Goal: Task Accomplishment & Management: Use online tool/utility

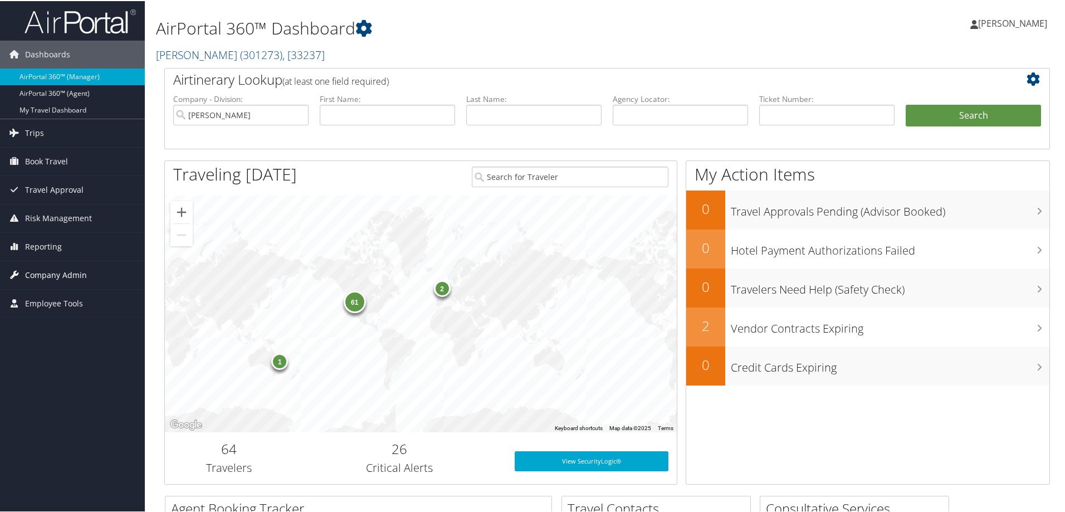
click at [56, 276] on span "Company Admin" at bounding box center [56, 274] width 62 height 28
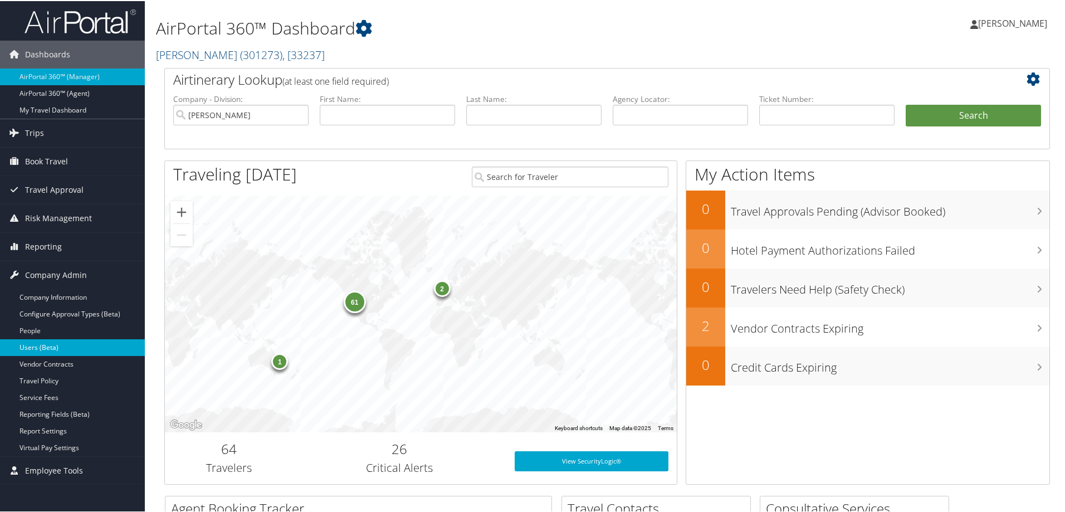
click at [61, 344] on link "Users (Beta)" at bounding box center [72, 346] width 145 height 17
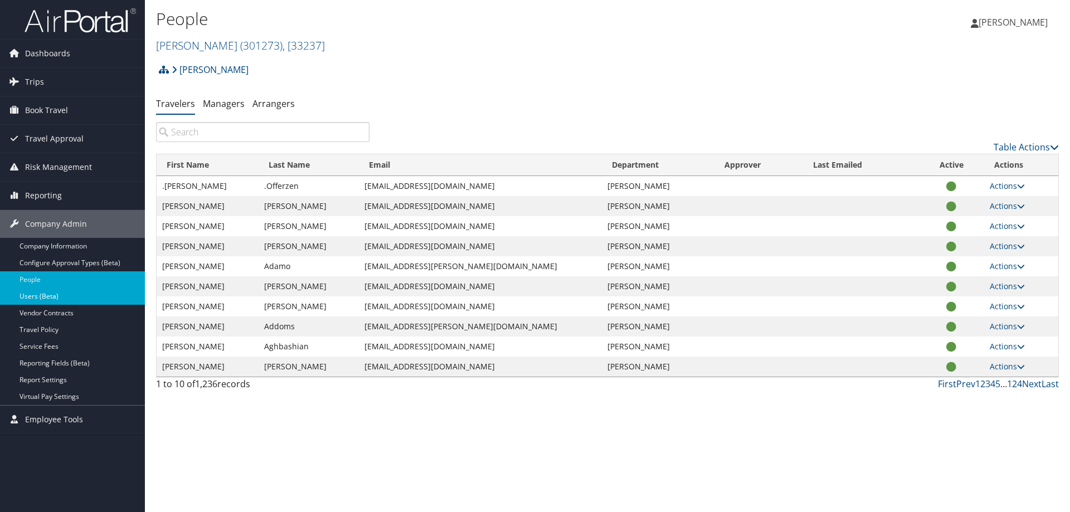
click at [76, 300] on link "Users (Beta)" at bounding box center [72, 296] width 145 height 17
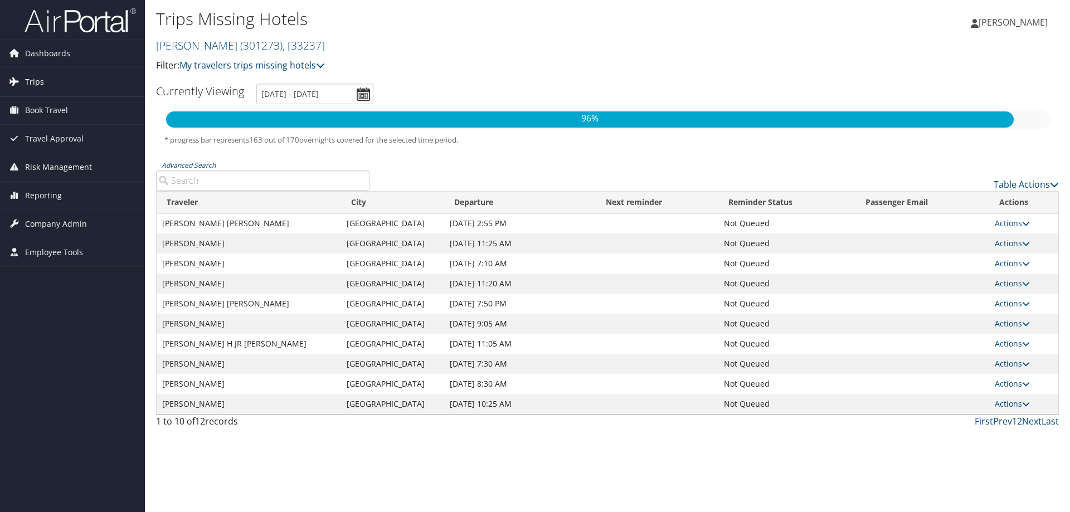
click at [59, 77] on link "Trips" at bounding box center [72, 82] width 145 height 28
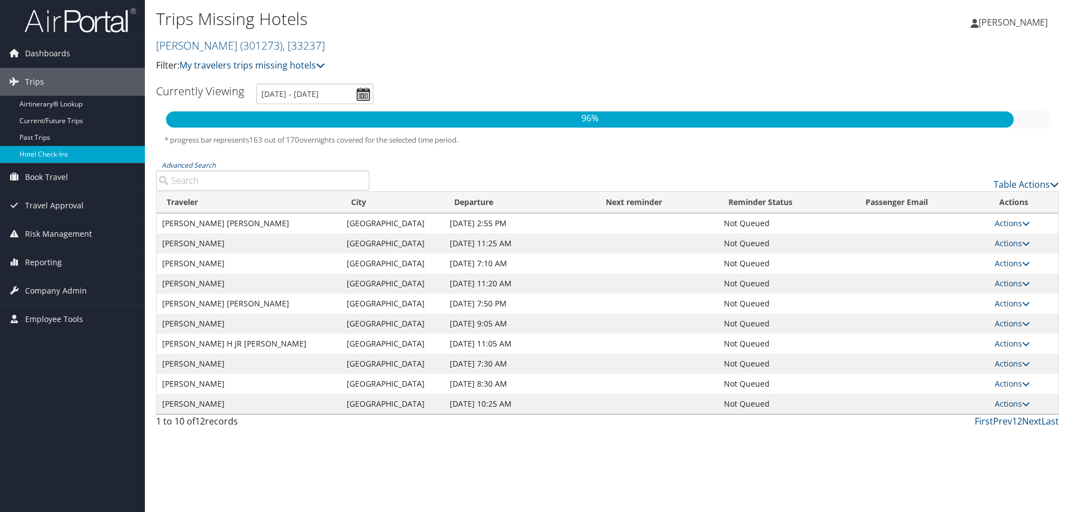
click at [64, 148] on link "Hotel Check-ins" at bounding box center [72, 154] width 145 height 17
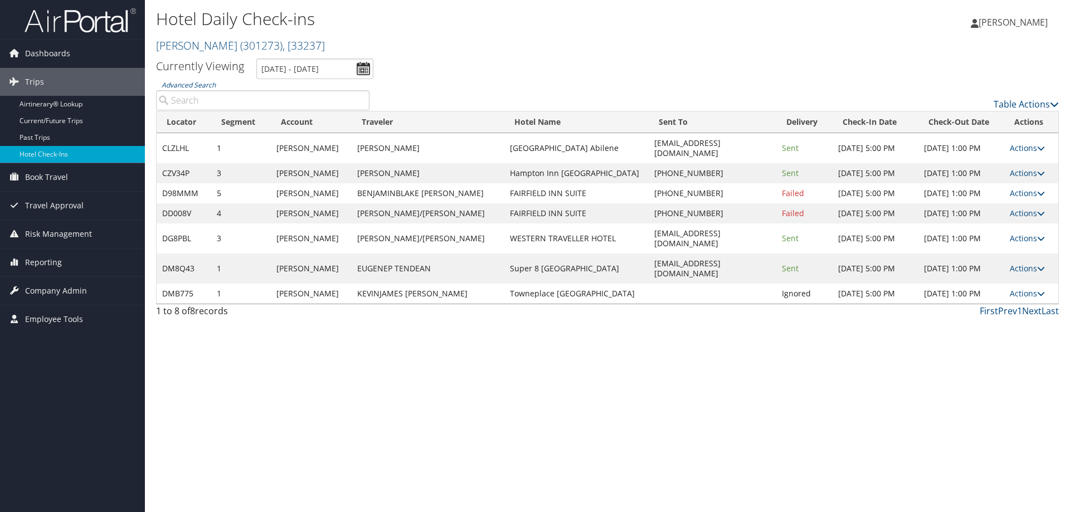
click at [698, 284] on td at bounding box center [713, 294] width 128 height 20
click at [1016, 288] on link "Actions" at bounding box center [1027, 293] width 35 height 11
click at [992, 306] on link "Logs" at bounding box center [990, 298] width 95 height 19
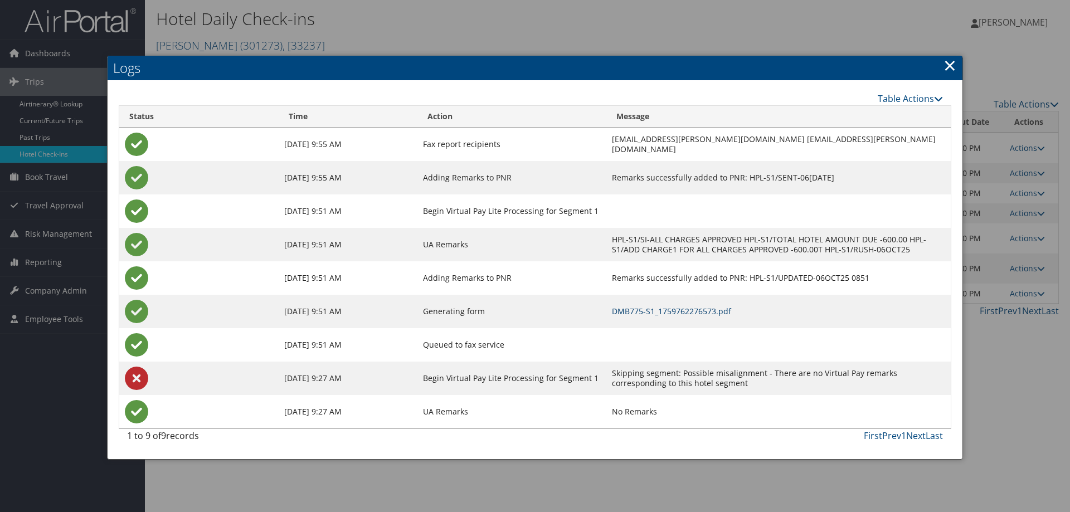
click at [644, 308] on link "DMB775-S1_1759762276573.pdf" at bounding box center [671, 311] width 119 height 11
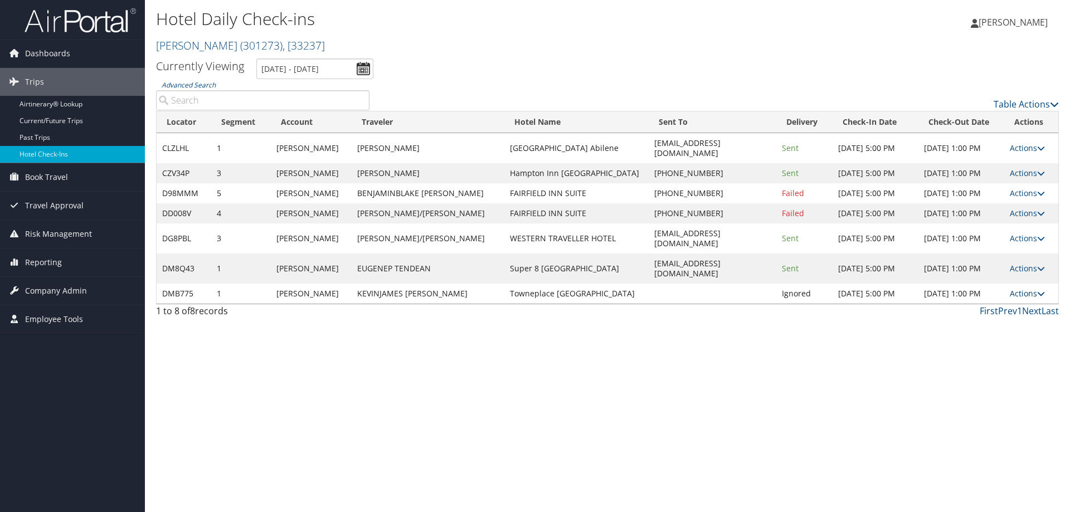
click at [1029, 288] on link "Actions" at bounding box center [1027, 293] width 35 height 11
click at [1021, 281] on link "Resend" at bounding box center [990, 279] width 95 height 19
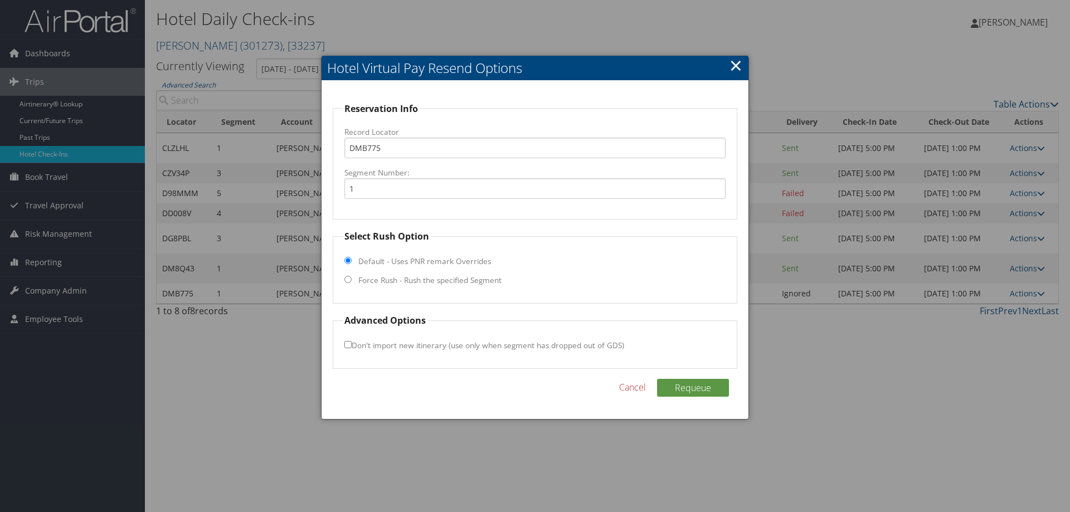
click at [436, 281] on label "Force Rush - Rush the specified Segment" at bounding box center [429, 280] width 143 height 11
click at [352, 281] on input "Force Rush - Rush the specified Segment" at bounding box center [347, 279] width 7 height 7
radio input "true"
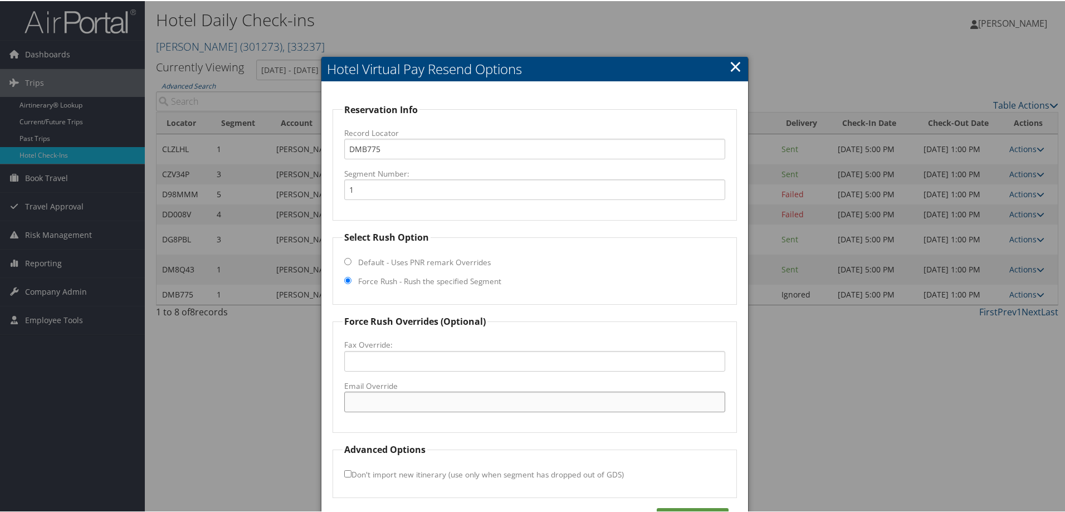
click at [399, 409] on input "Email Override" at bounding box center [534, 401] width 381 height 21
paste input "frontdesk@towneplacesudbury.com"
type input "frontdesk@towneplacesudbury.com"
click at [690, 509] on button "Requeue" at bounding box center [693, 516] width 72 height 18
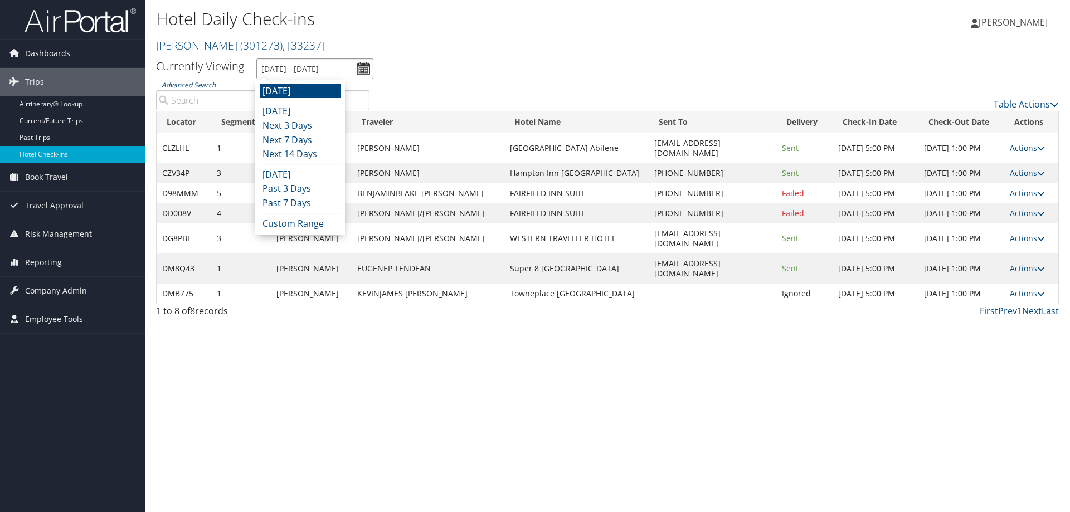
click at [311, 66] on input "[DATE] - [DATE]" at bounding box center [314, 69] width 117 height 21
click at [308, 109] on li "[DATE]" at bounding box center [300, 111] width 81 height 14
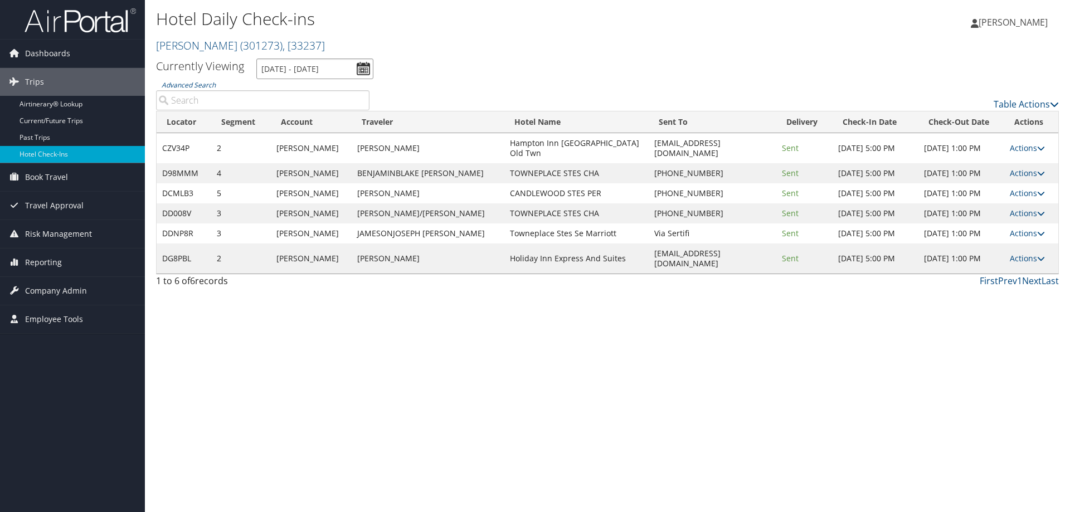
click at [302, 64] on input "10/6/2025 - 10/6/2025" at bounding box center [314, 69] width 117 height 21
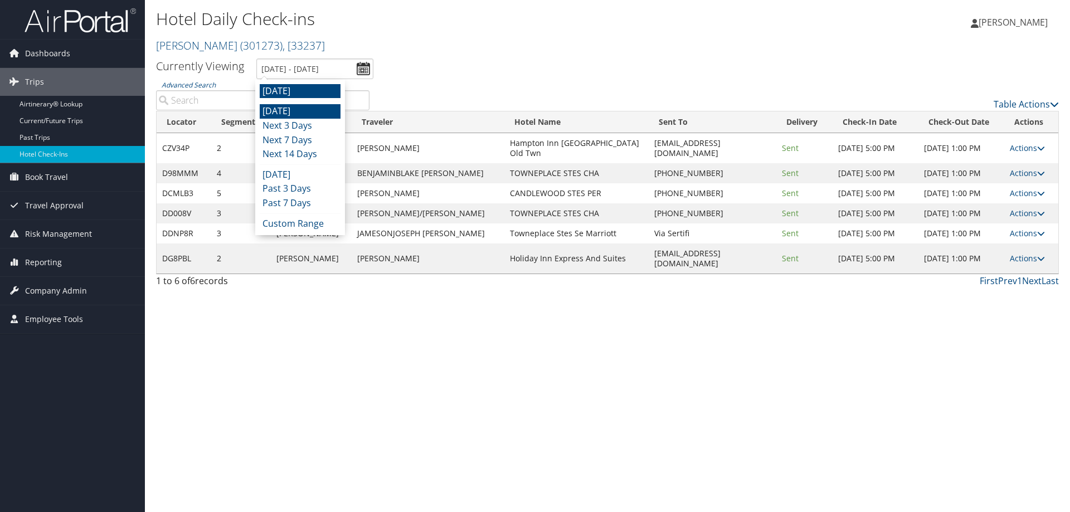
click at [294, 89] on li "[DATE]" at bounding box center [300, 91] width 81 height 14
type input "[DATE] - [DATE]"
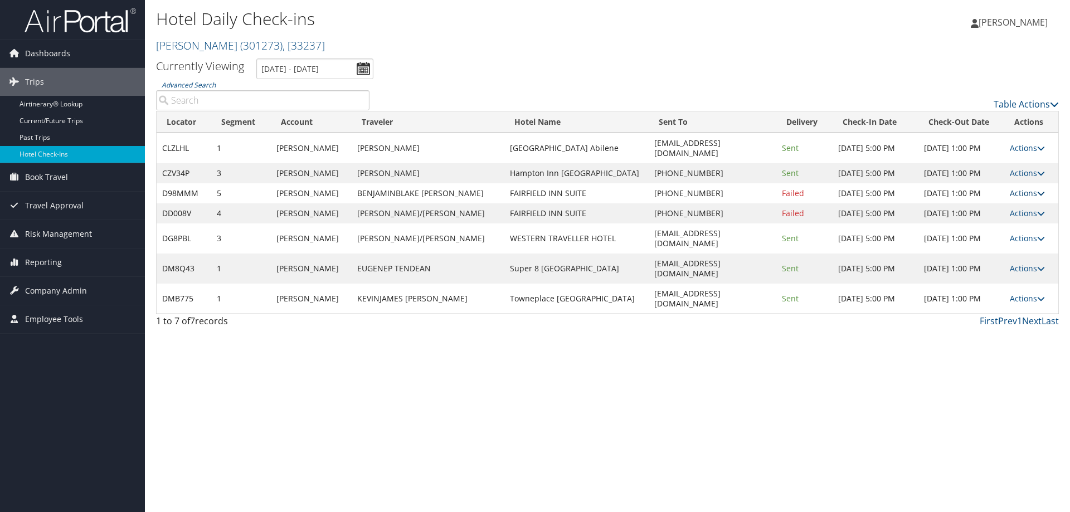
click at [1025, 188] on link "Actions" at bounding box center [1027, 193] width 35 height 11
click at [1008, 254] on link "View Itinerary" at bounding box center [992, 256] width 95 height 19
click at [1016, 188] on link "Actions" at bounding box center [1027, 193] width 35 height 11
click at [1000, 201] on link "Resend" at bounding box center [992, 199] width 95 height 19
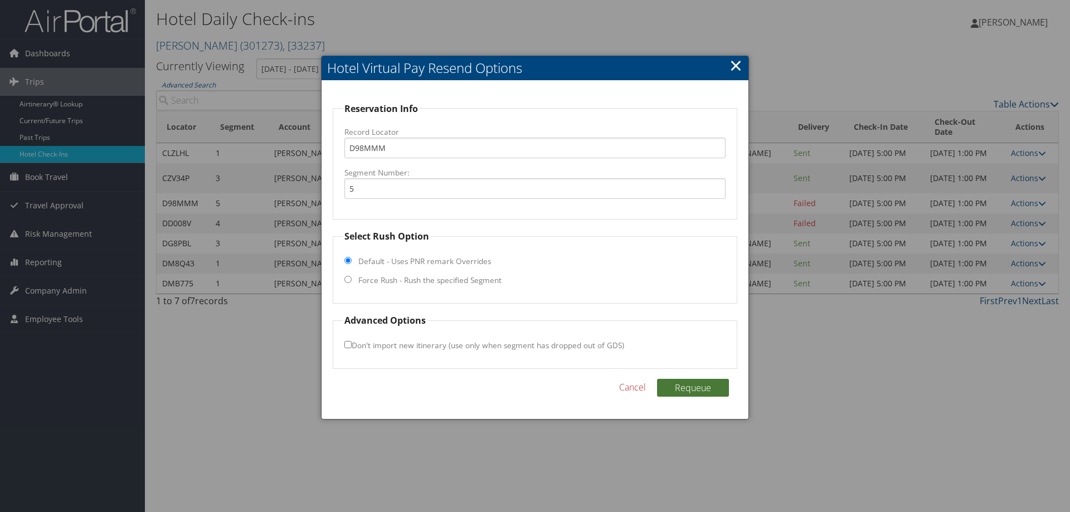
click at [706, 386] on button "Requeue" at bounding box center [693, 388] width 72 height 18
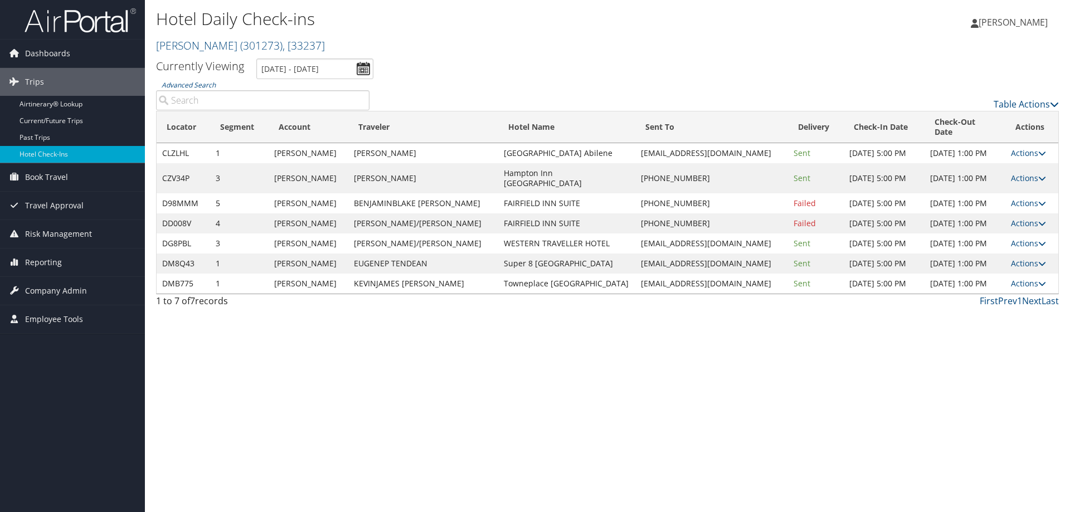
click at [589, 306] on div "Hotel Daily Check-ins Traeger ( 301273 ) , [ 33237 ] Traeger Traeger , [33237] …" at bounding box center [607, 256] width 925 height 512
drag, startPoint x: 342, startPoint y: 365, endPoint x: 344, endPoint y: 360, distance: 6.0
click at [342, 365] on div "Hotel Daily Check-ins Traeger ( 301273 ) , [ 33237 ] Traeger Traeger , [33237] …" at bounding box center [607, 256] width 925 height 512
click at [369, 341] on div "Hotel Daily Check-ins Traeger ( 301273 ) , [ 33237 ] Traeger Traeger , [33237] …" at bounding box center [607, 256] width 925 height 512
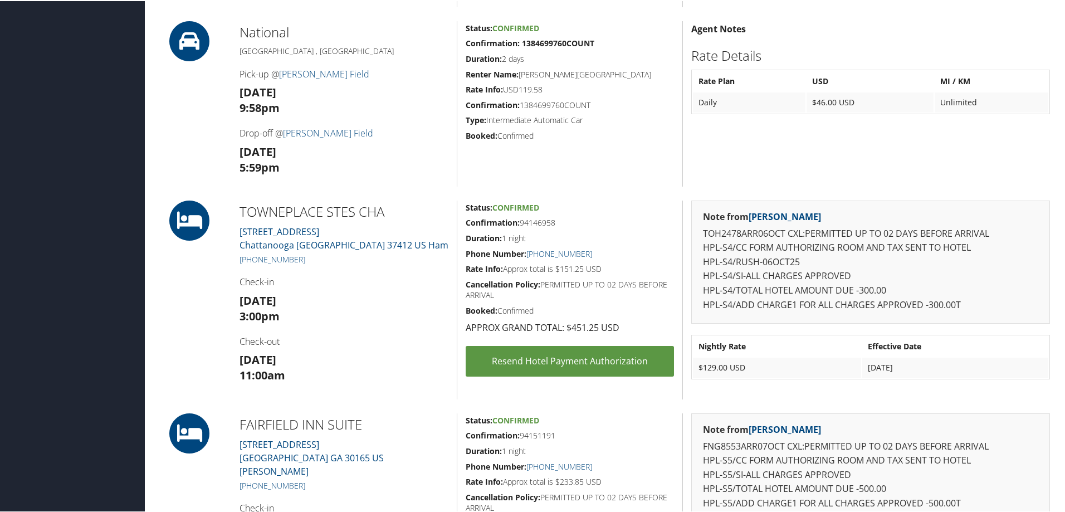
scroll to position [724, 0]
